Goal: Transaction & Acquisition: Download file/media

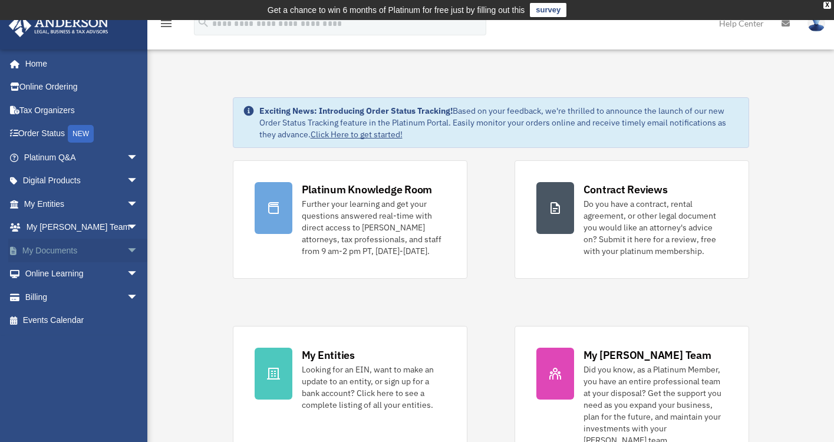
click at [127, 246] on span "arrow_drop_down" at bounding box center [139, 251] width 24 height 24
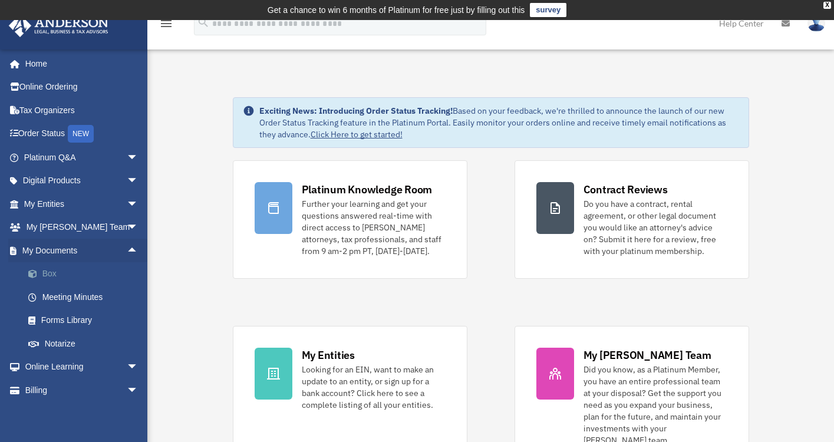
click at [52, 270] on link "Box" at bounding box center [86, 274] width 140 height 24
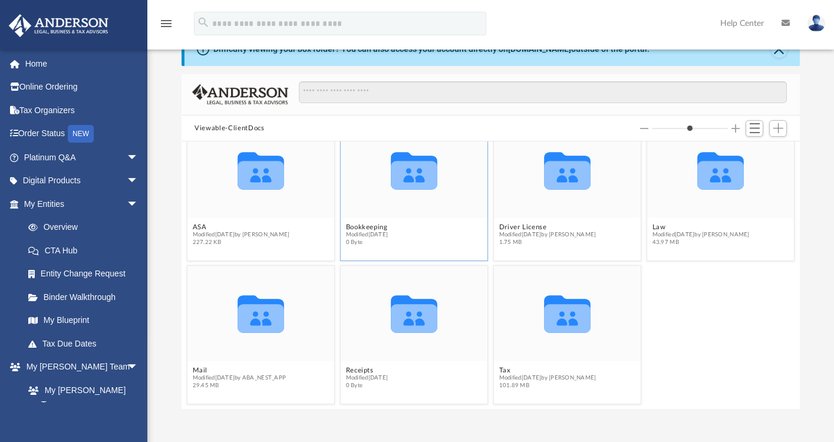
scroll to position [64, 0]
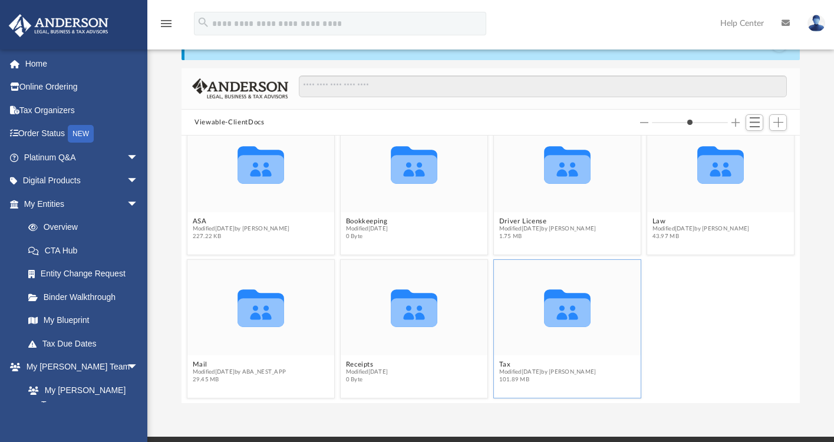
click at [557, 312] on icon "grid" at bounding box center [567, 313] width 47 height 29
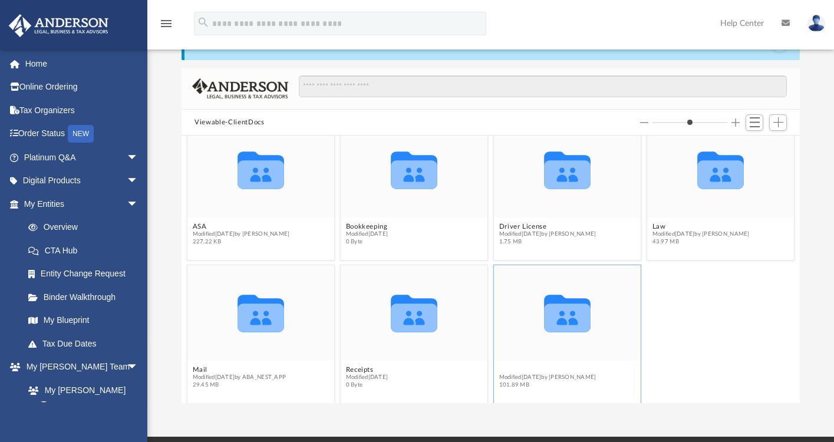
click at [506, 362] on figcaption "Tax Modified today by Alex Price 101.89 MB" at bounding box center [567, 377] width 147 height 31
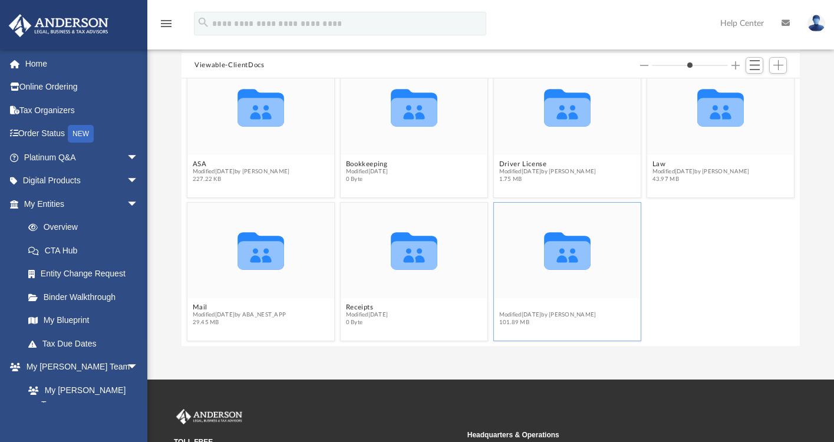
scroll to position [121, 0]
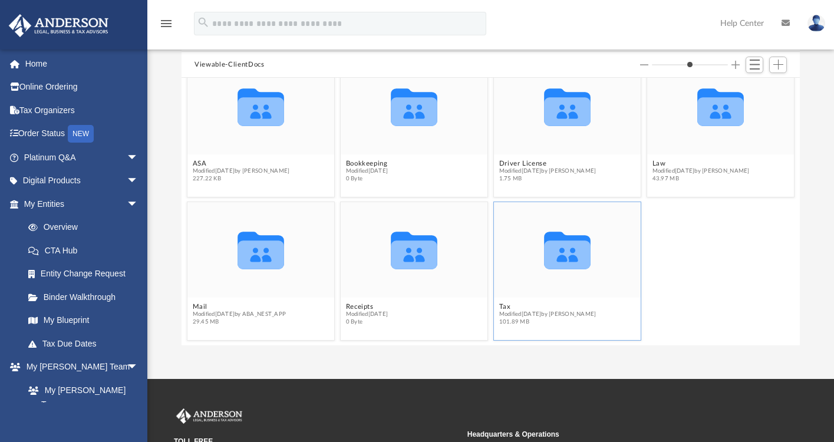
click at [567, 263] on icon "grid" at bounding box center [567, 255] width 47 height 29
click at [526, 311] on span "Modified today by Alex Price" at bounding box center [547, 315] width 97 height 8
click at [505, 306] on button "Tax" at bounding box center [547, 307] width 97 height 8
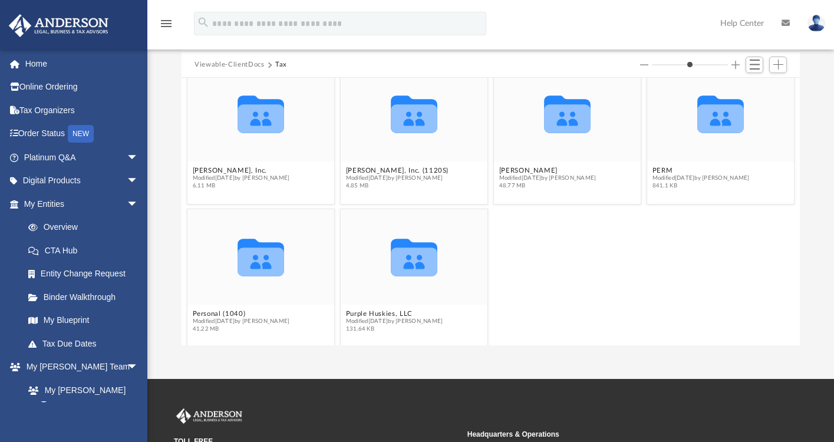
scroll to position [24, 0]
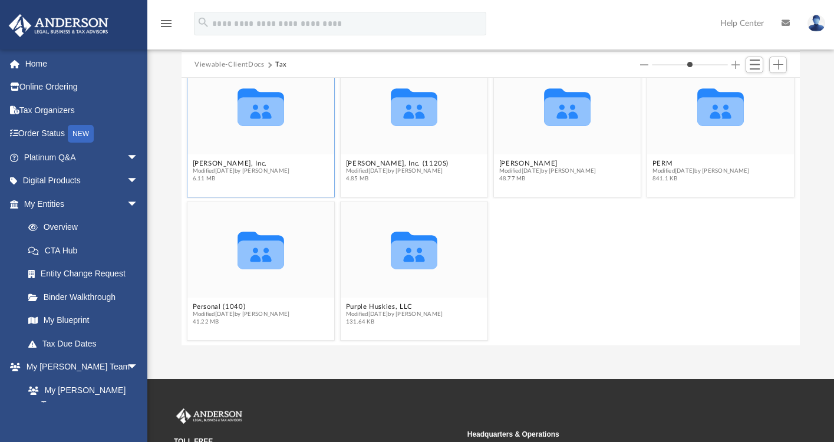
click at [251, 111] on icon "grid" at bounding box center [260, 112] width 47 height 29
click at [262, 163] on button "Dr. Christina Hopson, Inc." at bounding box center [241, 164] width 97 height 8
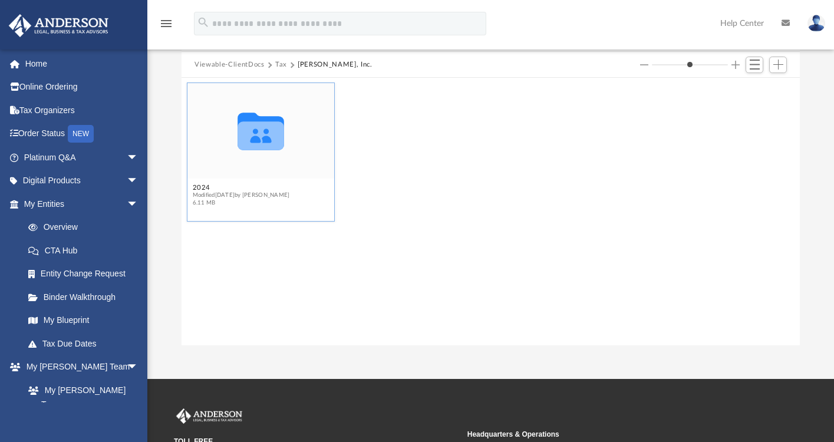
click at [256, 133] on icon "grid" at bounding box center [260, 132] width 47 height 38
click at [272, 134] on icon "grid" at bounding box center [260, 136] width 47 height 29
click at [204, 187] on button "2024" at bounding box center [241, 188] width 97 height 8
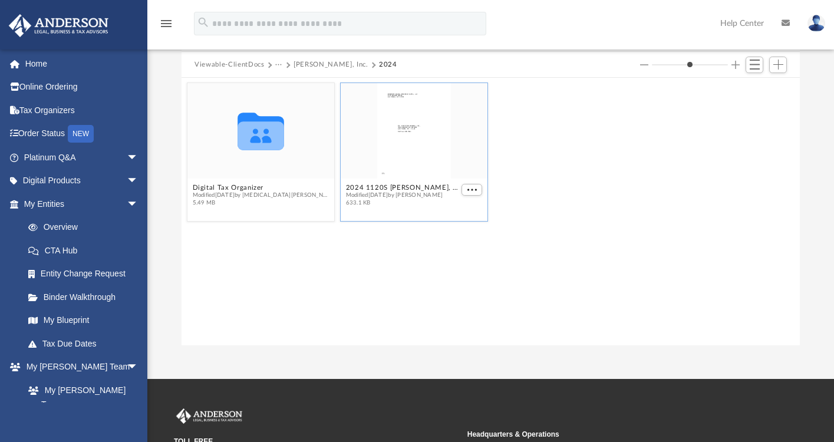
click at [421, 138] on div "grid" at bounding box center [414, 130] width 147 height 95
click at [474, 187] on span "More options" at bounding box center [471, 190] width 9 height 6
click at [463, 213] on li "Preview" at bounding box center [458, 211] width 34 height 12
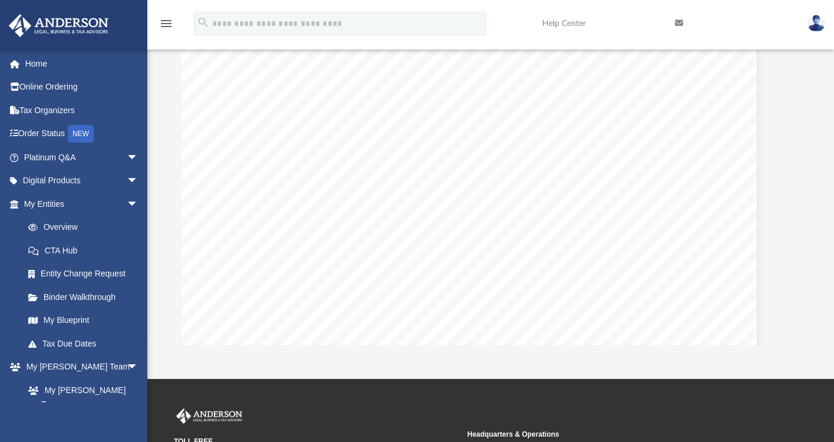
scroll to position [60029, 27]
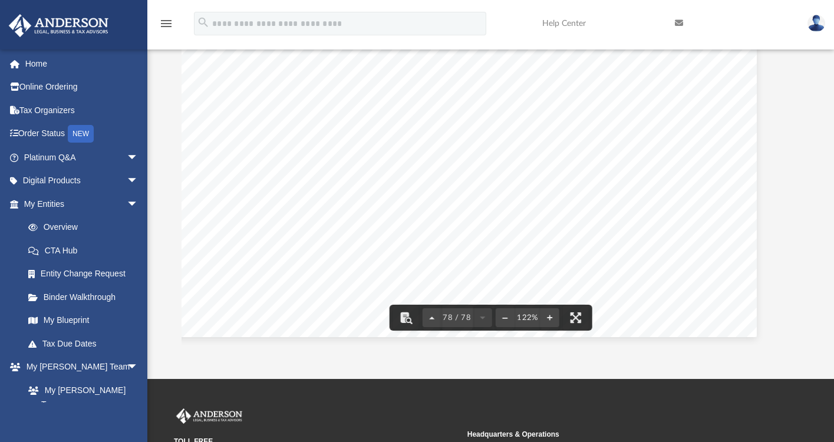
click at [164, 25] on icon "menu" at bounding box center [166, 23] width 14 height 14
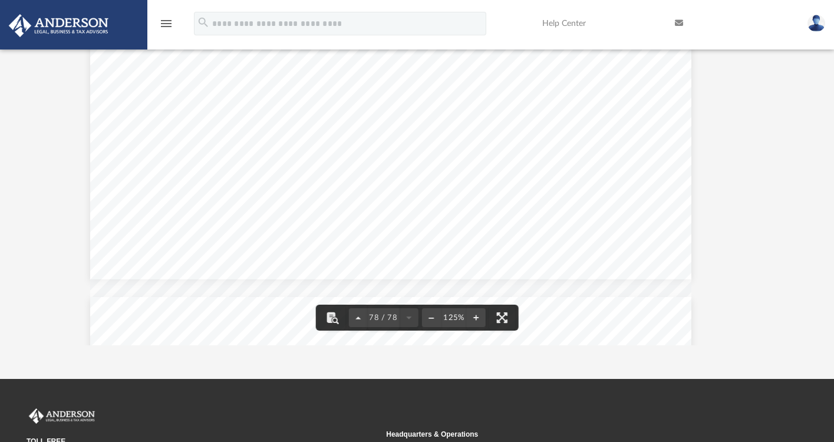
scroll to position [61072, 19]
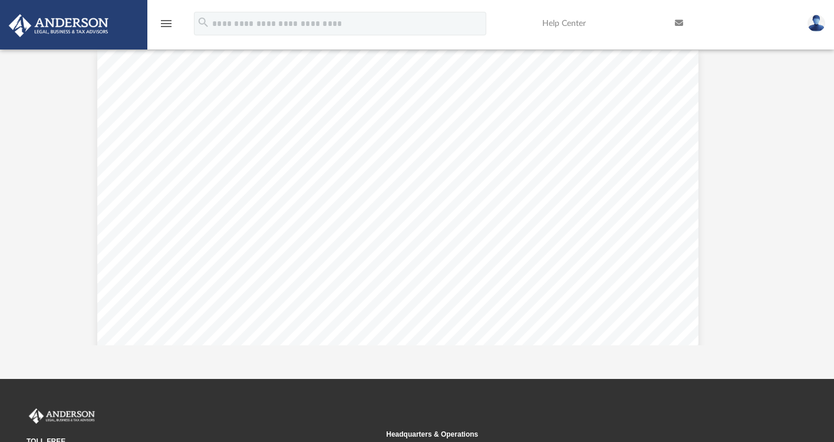
click at [164, 25] on icon "menu" at bounding box center [166, 23] width 14 height 14
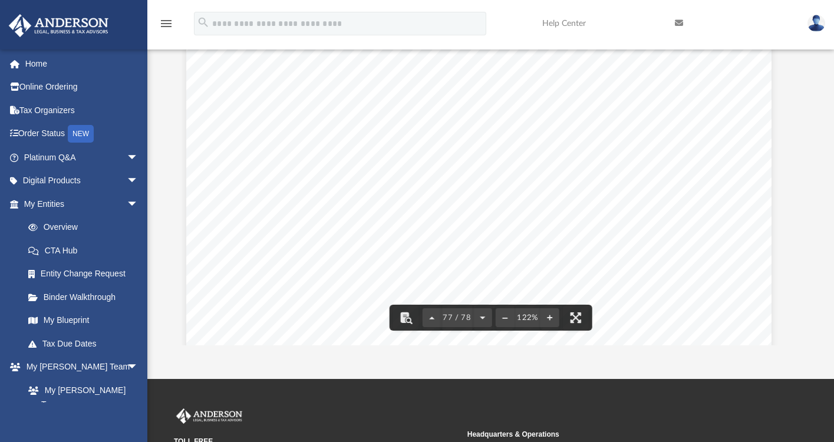
scroll to position [58769, 12]
click at [166, 22] on icon "menu" at bounding box center [166, 23] width 14 height 14
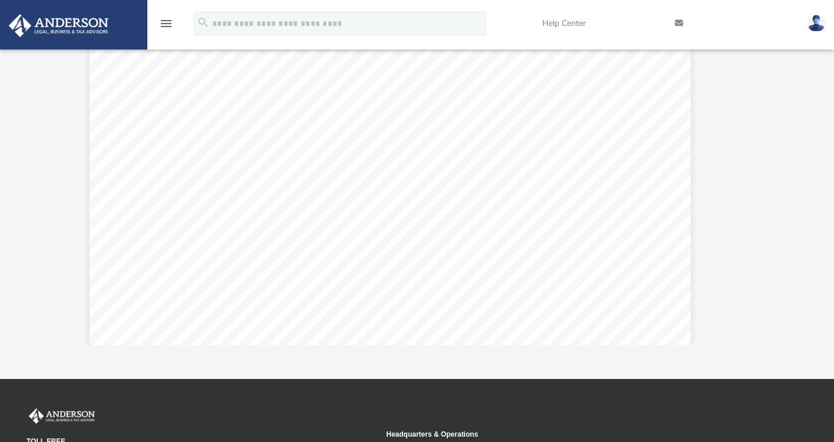
scroll to position [61572, 34]
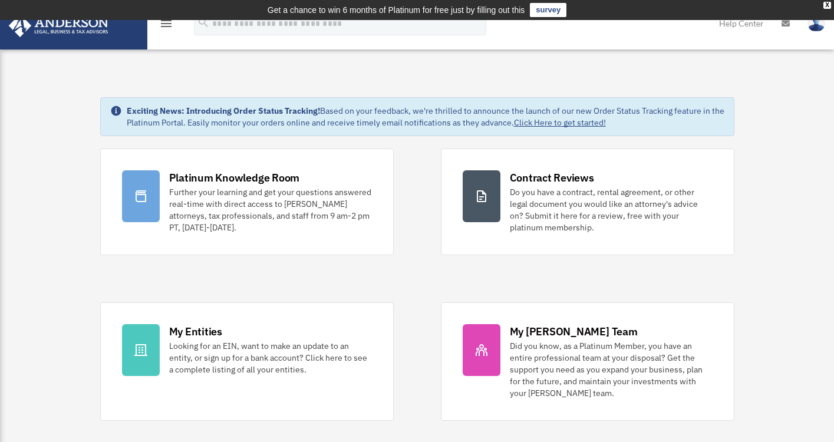
click at [60, 25] on img at bounding box center [58, 25] width 107 height 23
click at [818, 25] on img at bounding box center [816, 23] width 18 height 17
click at [728, 114] on div "Exciting News: Introducing Order Status Tracking! Based on your feedback, we're…" at bounding box center [417, 116] width 634 height 39
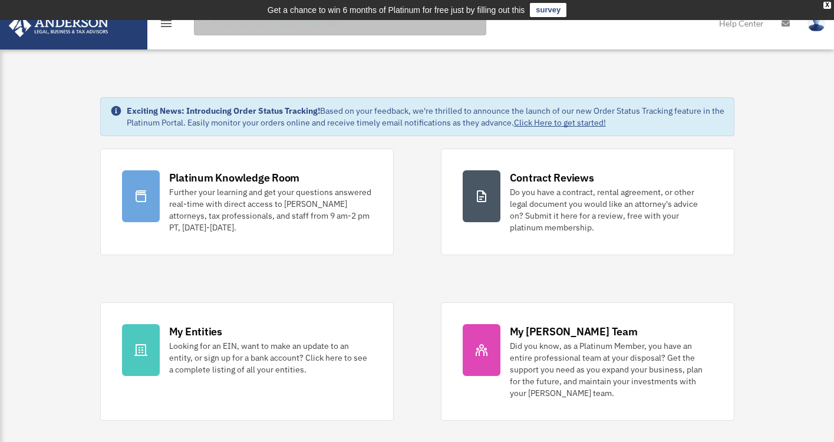
click at [298, 27] on input "search" at bounding box center [340, 24] width 292 height 24
type input "*"
type input "***"
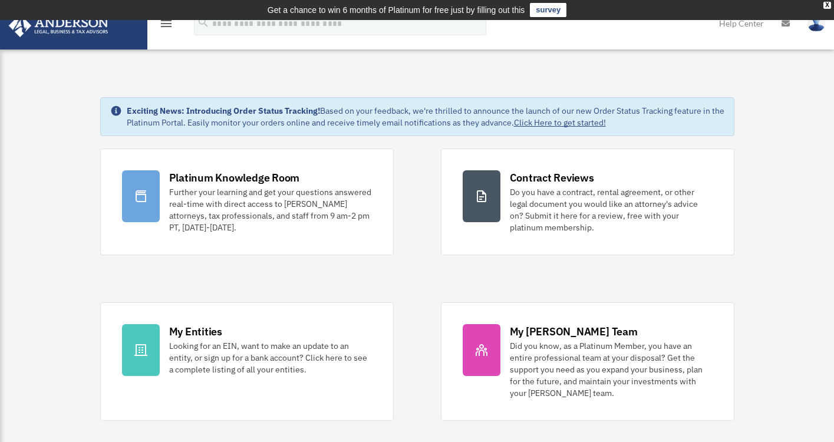
click at [166, 27] on icon "menu" at bounding box center [166, 23] width 14 height 14
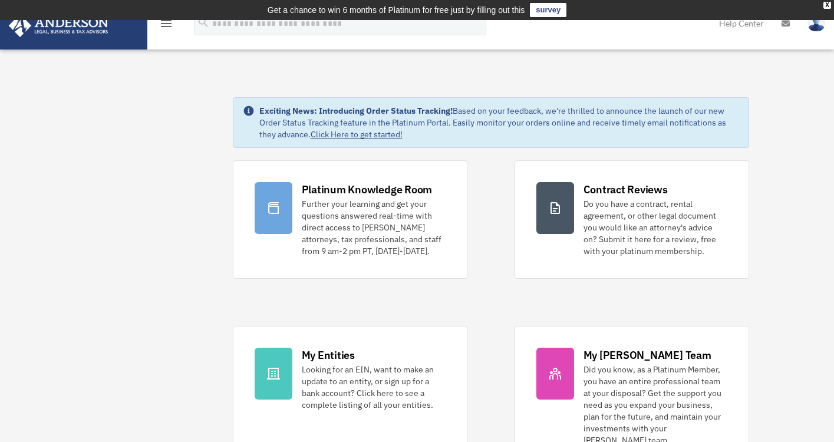
click at [166, 25] on icon "menu" at bounding box center [166, 23] width 14 height 14
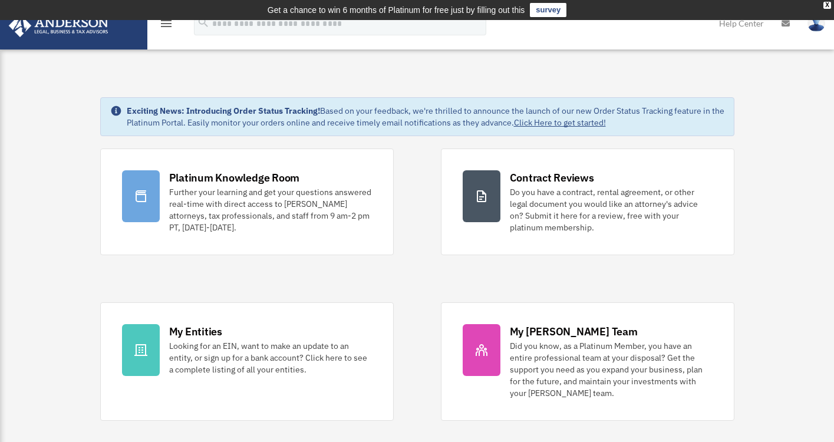
click at [166, 27] on icon "menu" at bounding box center [166, 23] width 14 height 14
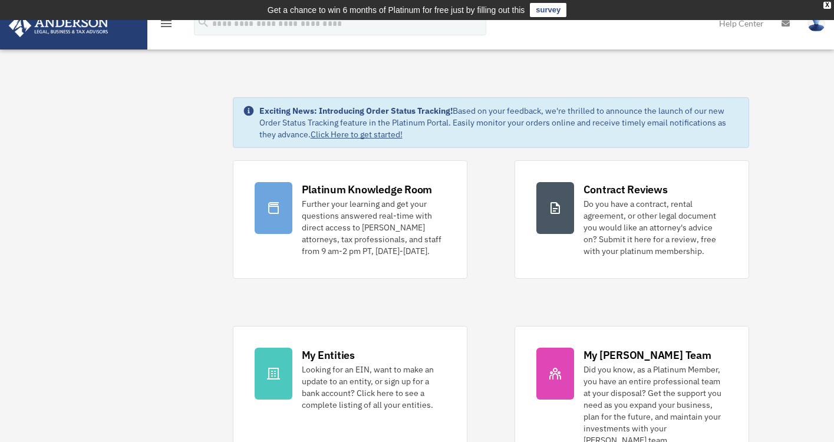
click at [20, 28] on img at bounding box center [58, 25] width 107 height 23
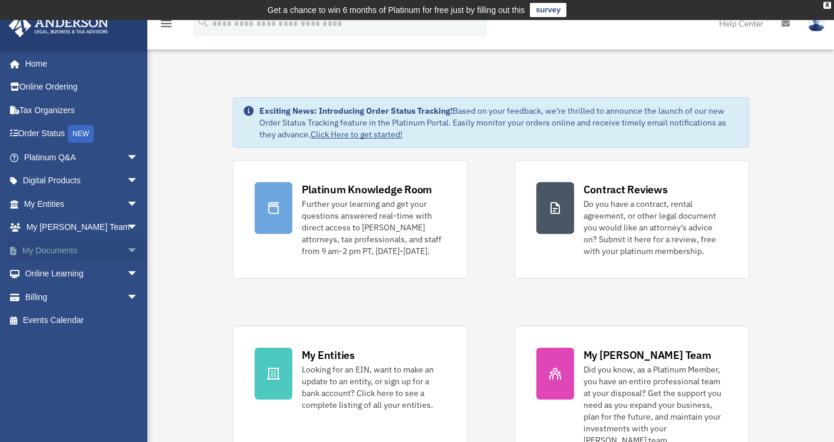
click at [72, 249] on link "My Documents arrow_drop_down" at bounding box center [82, 251] width 148 height 24
click at [127, 249] on span "arrow_drop_down" at bounding box center [139, 251] width 24 height 24
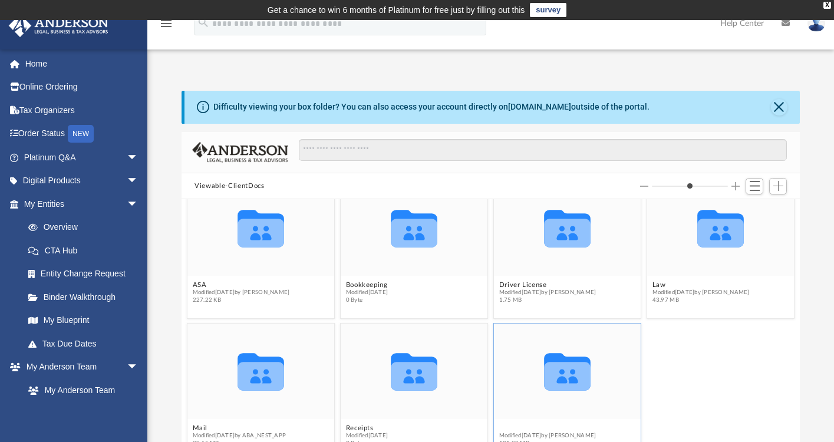
scroll to position [19, 0]
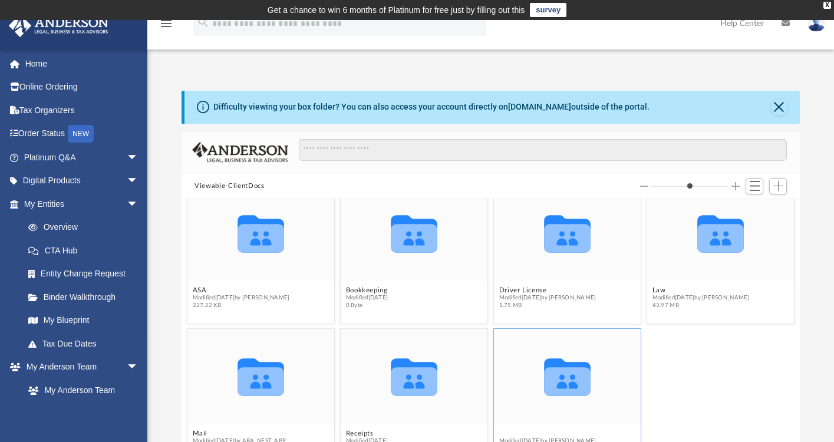
click at [503, 430] on button "Tax" at bounding box center [547, 434] width 97 height 8
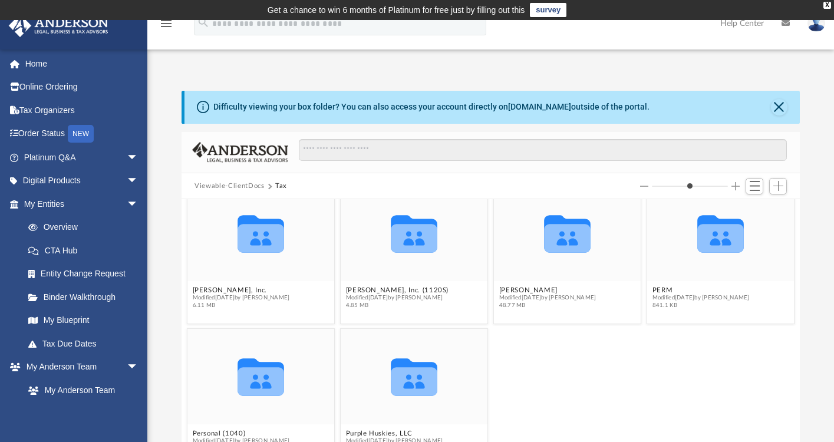
scroll to position [0, 0]
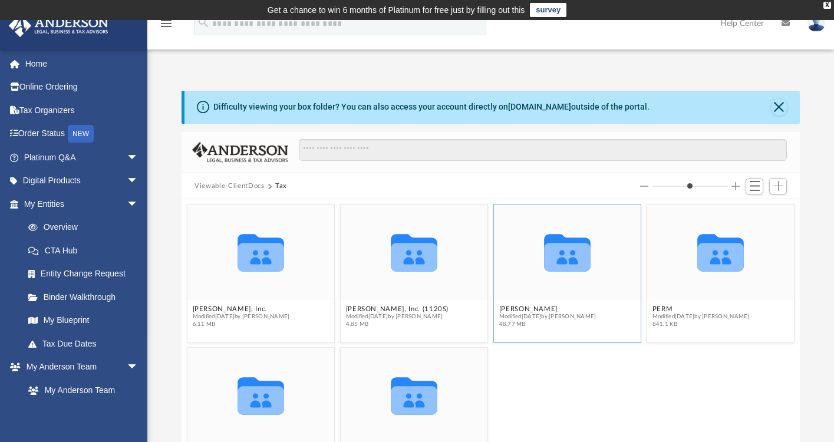
click at [555, 249] on icon "grid" at bounding box center [567, 257] width 47 height 29
click at [527, 310] on button "[PERSON_NAME]" at bounding box center [547, 309] width 97 height 8
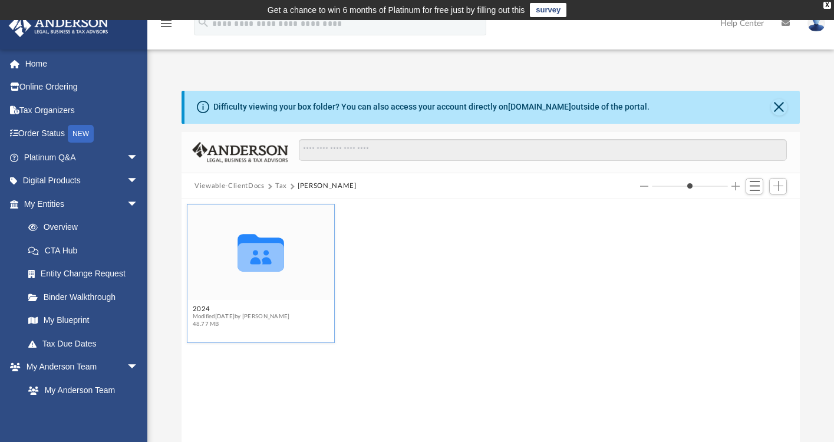
click at [271, 247] on icon "grid" at bounding box center [260, 257] width 47 height 29
click at [271, 248] on icon "grid" at bounding box center [260, 257] width 47 height 29
click at [204, 309] on button "2024" at bounding box center [241, 309] width 97 height 8
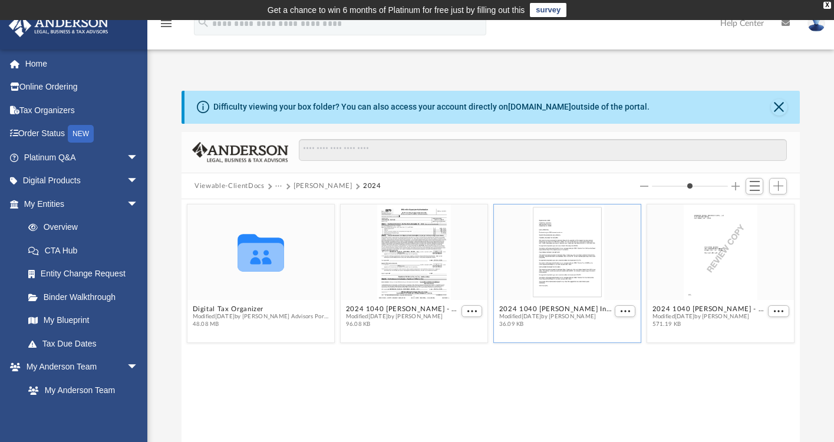
click at [560, 259] on div "grid" at bounding box center [567, 251] width 147 height 95
click at [542, 311] on button "2024 1040 Hopson, Christina - Filing Instructions.pdf" at bounding box center [555, 309] width 113 height 8
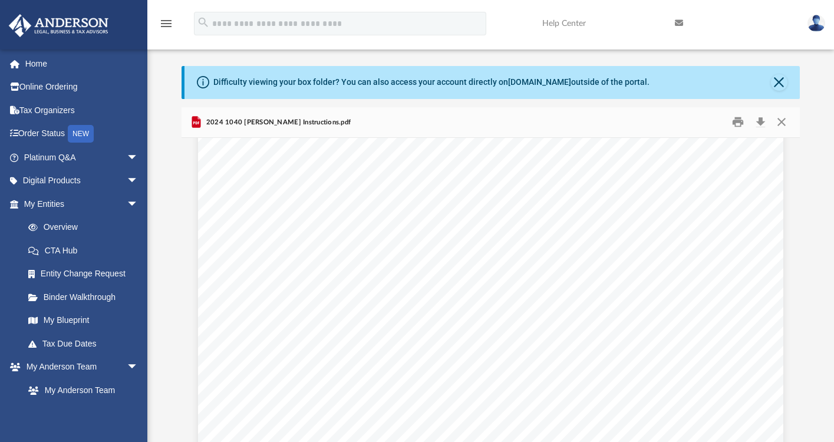
scroll to position [312, 0]
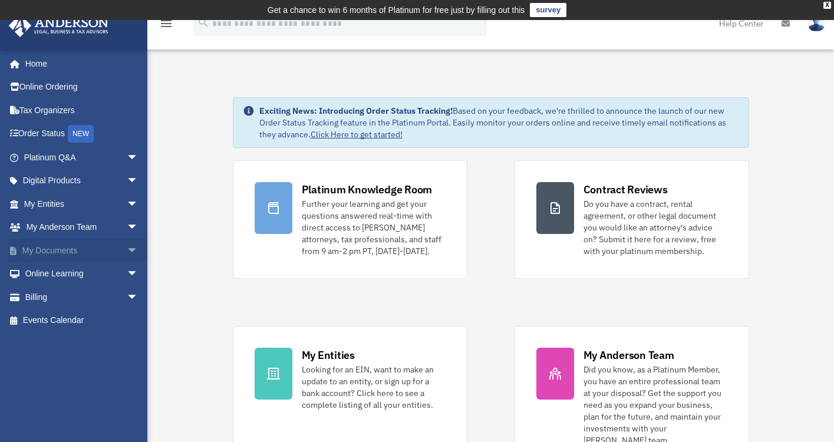
click at [70, 249] on link "My Documents arrow_drop_down" at bounding box center [82, 251] width 148 height 24
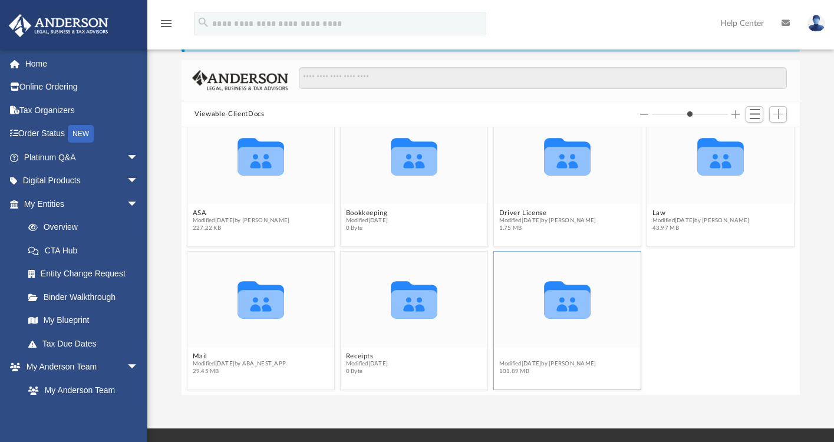
scroll to position [19, 0]
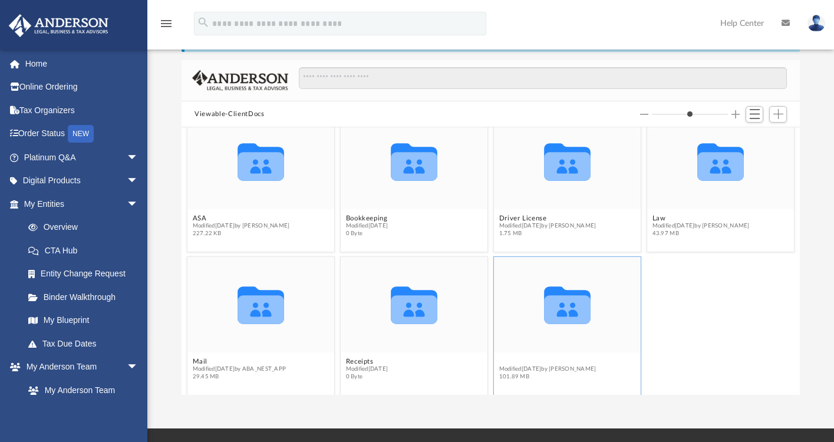
click at [502, 355] on figcaption "Tax Modified [DATE] by [PERSON_NAME] 101.89 MB" at bounding box center [567, 369] width 147 height 31
click at [559, 309] on icon "grid" at bounding box center [567, 310] width 47 height 29
click at [500, 361] on button "Tax" at bounding box center [547, 362] width 97 height 8
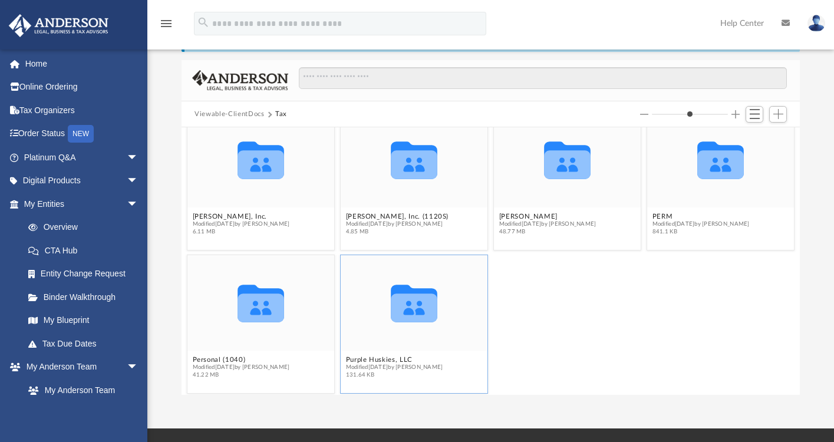
scroll to position [24, 0]
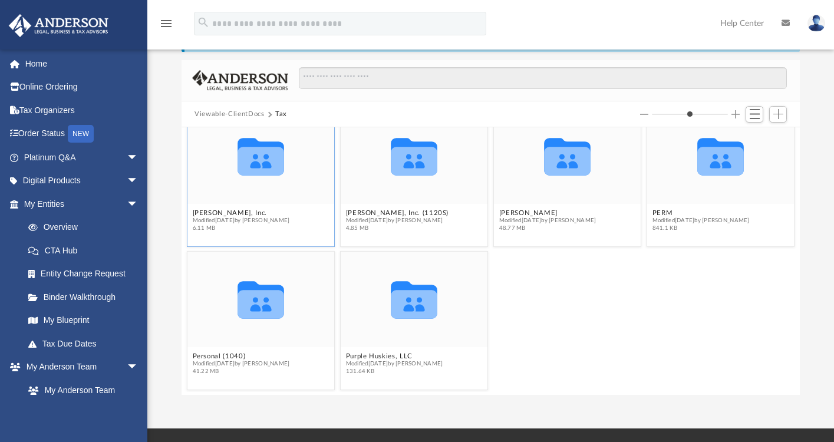
click at [257, 155] on icon "grid" at bounding box center [260, 161] width 47 height 29
click at [249, 213] on button "[PERSON_NAME], Inc." at bounding box center [241, 213] width 97 height 8
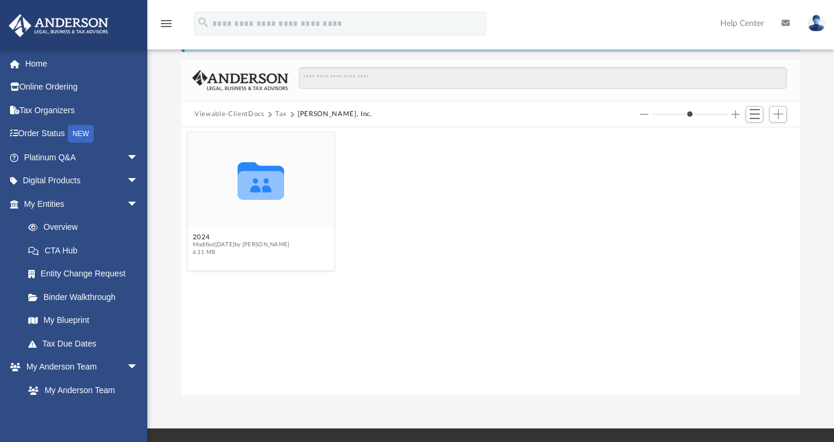
scroll to position [0, 0]
click at [262, 185] on icon "grid" at bounding box center [260, 185] width 47 height 29
click at [207, 237] on button "2024" at bounding box center [241, 237] width 97 height 8
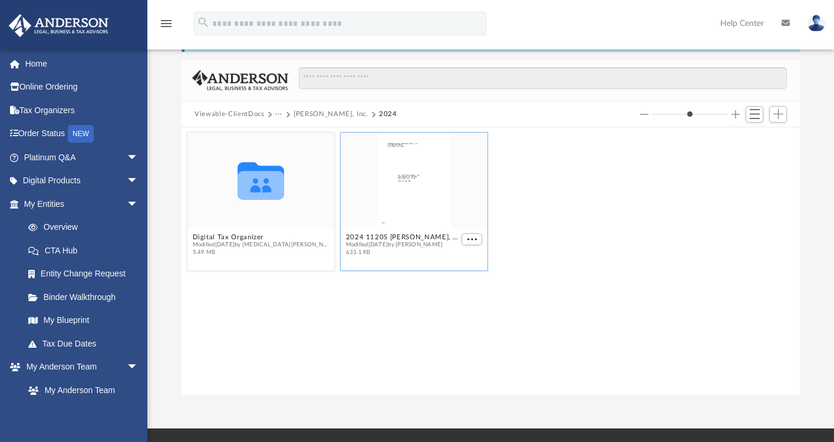
click at [407, 179] on div "grid" at bounding box center [414, 180] width 147 height 95
click at [470, 238] on span "More options" at bounding box center [471, 239] width 9 height 6
click at [464, 263] on li "Preview" at bounding box center [458, 261] width 34 height 12
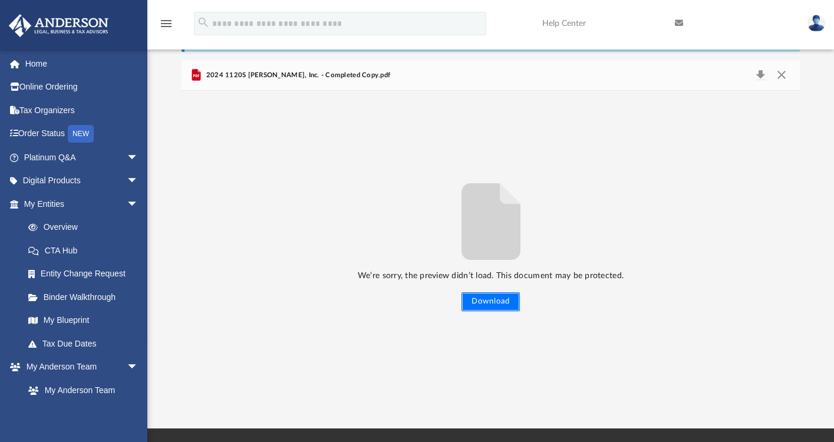
click at [499, 304] on button "Download" at bounding box center [490, 301] width 58 height 19
